Goal: Check status: Check status

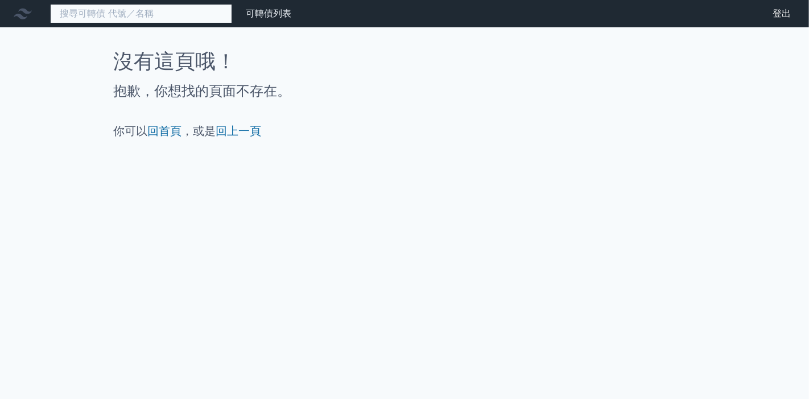
click at [120, 14] on input at bounding box center [141, 13] width 182 height 19
type input "3006"
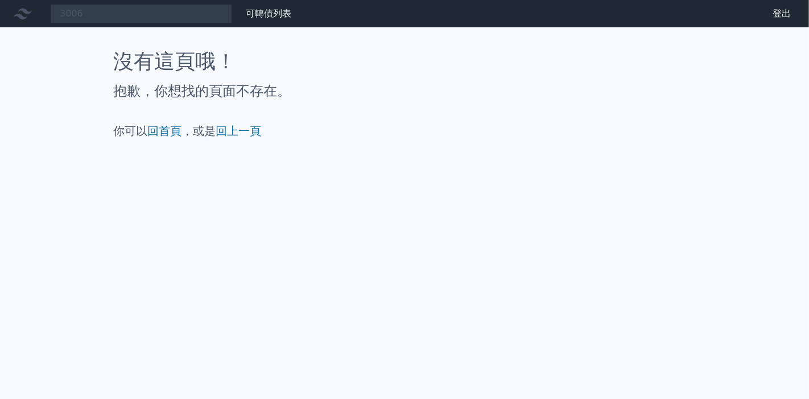
click at [398, 145] on div "3006 可轉債列表 財務數據 可轉債列表 財務數據 登出 登出 沒有這頁哦！ 抱歉，你想找的頁面不存在。 你可以 回首頁 ，或是 回上一頁" at bounding box center [404, 199] width 809 height 399
